Goal: Transaction & Acquisition: Purchase product/service

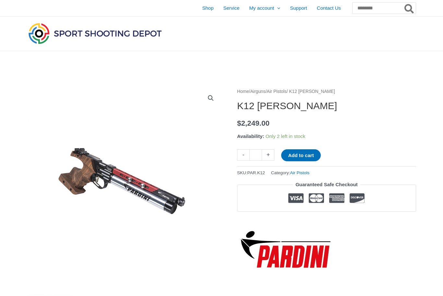
click at [326, 11] on span "Contact Us" at bounding box center [329, 8] width 24 height 16
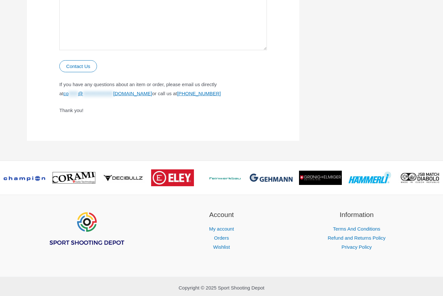
scroll to position [399, 0]
click at [368, 180] on img at bounding box center [369, 178] width 43 height 12
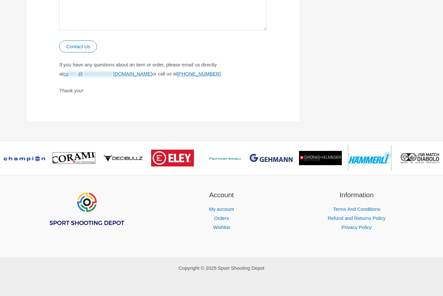
scroll to position [0, 0]
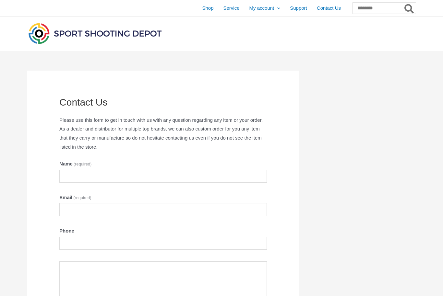
click at [202, 11] on span "Shop" at bounding box center [207, 8] width 11 height 16
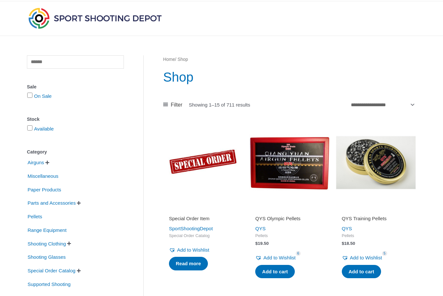
scroll to position [18, 0]
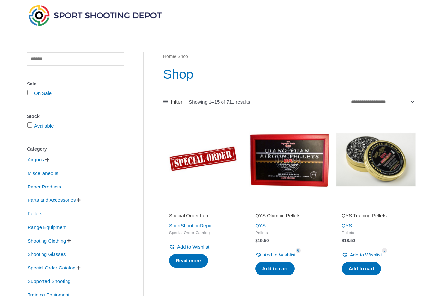
click at [45, 160] on span "Airguns" at bounding box center [36, 159] width 18 height 11
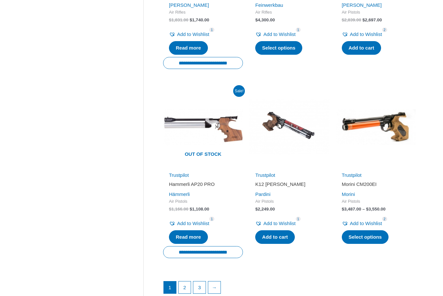
scroll to position [814, 0]
click at [186, 282] on link "2" at bounding box center [185, 288] width 12 height 12
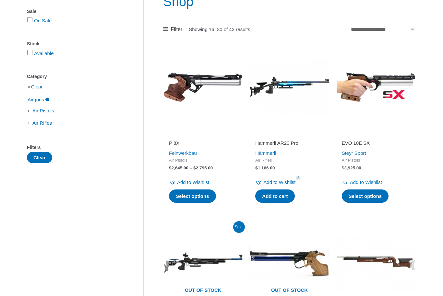
scroll to position [91, 0]
click at [228, 81] on img at bounding box center [203, 87] width 80 height 80
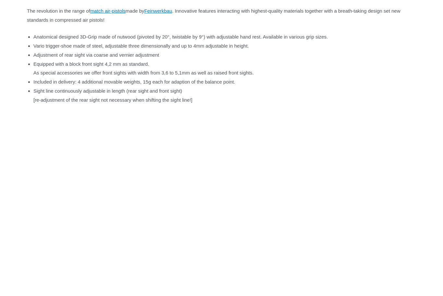
scroll to position [415, 0]
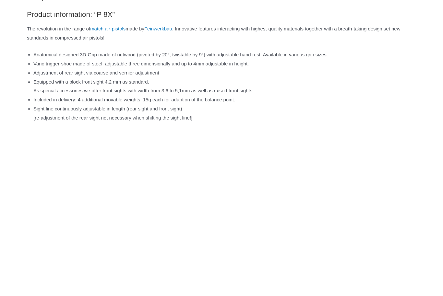
click at [172, 29] on link "Feinwerkbau" at bounding box center [158, 29] width 28 height 6
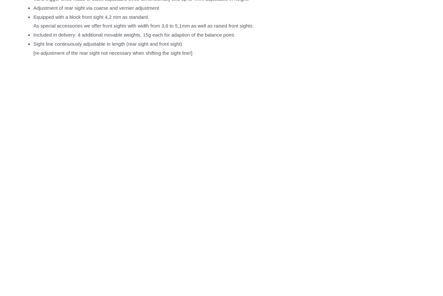
scroll to position [480, 0]
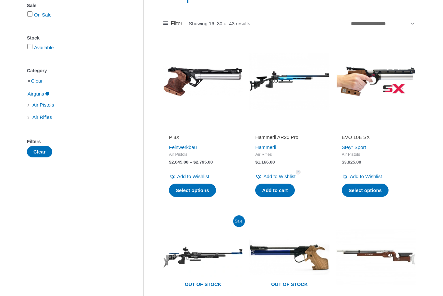
scroll to position [95, 0]
